Goal: Task Accomplishment & Management: Manage account settings

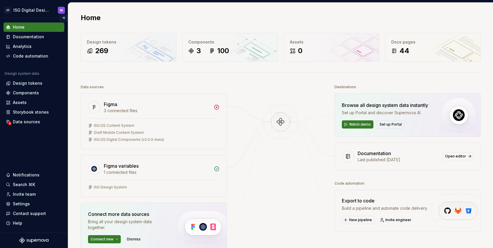
click at [64, 18] on button "Collapse sidebar" at bounding box center [64, 18] width 8 height 8
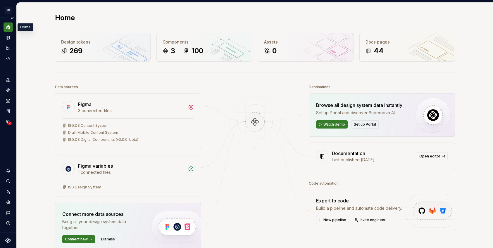
click at [9, 26] on icon "Home" at bounding box center [8, 27] width 4 height 4
click at [12, 18] on button "Expand sidebar" at bounding box center [12, 18] width 8 height 8
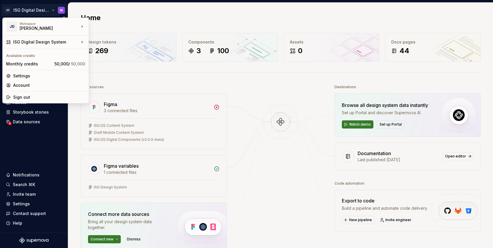
click at [60, 9] on html "JD ISG Digital Design System M Home Documentation Analytics Code automation Des…" at bounding box center [246, 124] width 493 height 248
click at [27, 97] on div "Sign out" at bounding box center [49, 97] width 72 height 6
